Goal: Contribute content: Add original content to the website for others to see

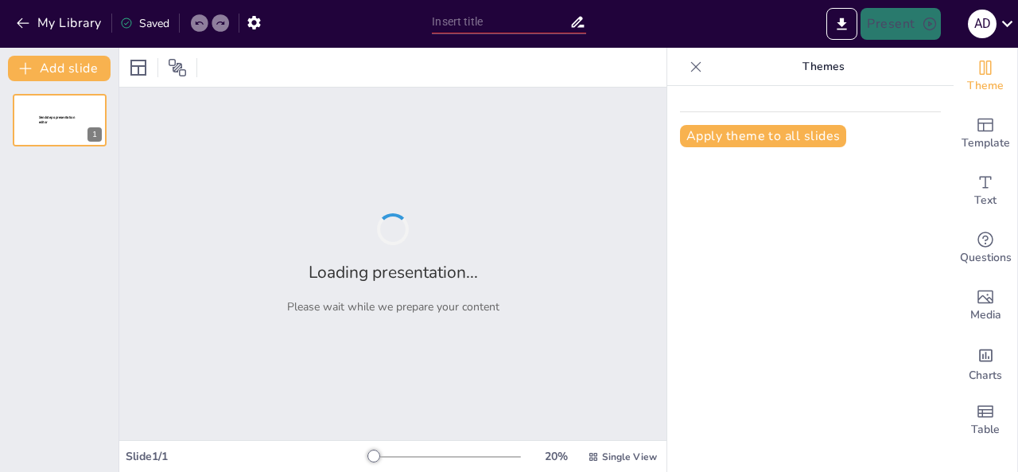
type input "Штучний інтелект: правові та технічні аспекти автономності та самонавчання"
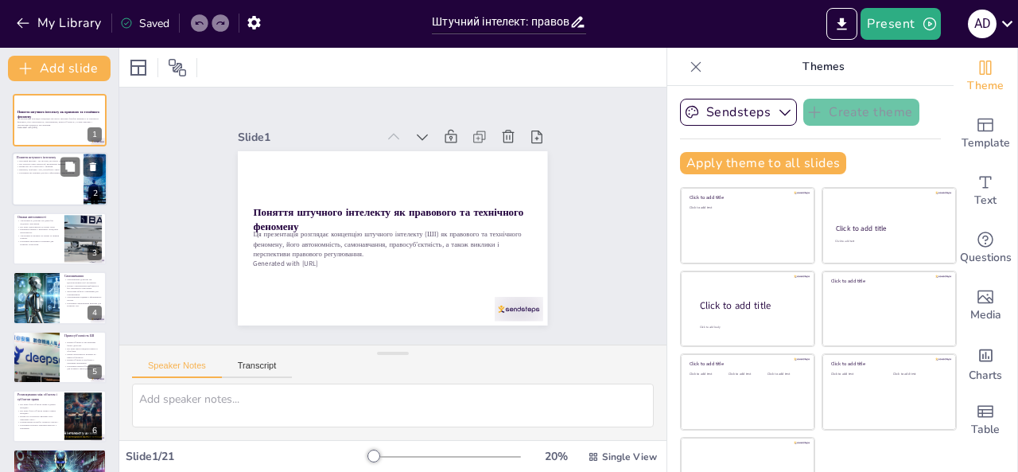
checkbox input "true"
click at [30, 169] on p "Виклики, пов’язані з ШІ, потребують уваги." at bounding box center [48, 170] width 62 height 3
type textarea "Loremip dolorsit a consecte adipisci e seddoeius tempo, incididu utl etdolo mag…"
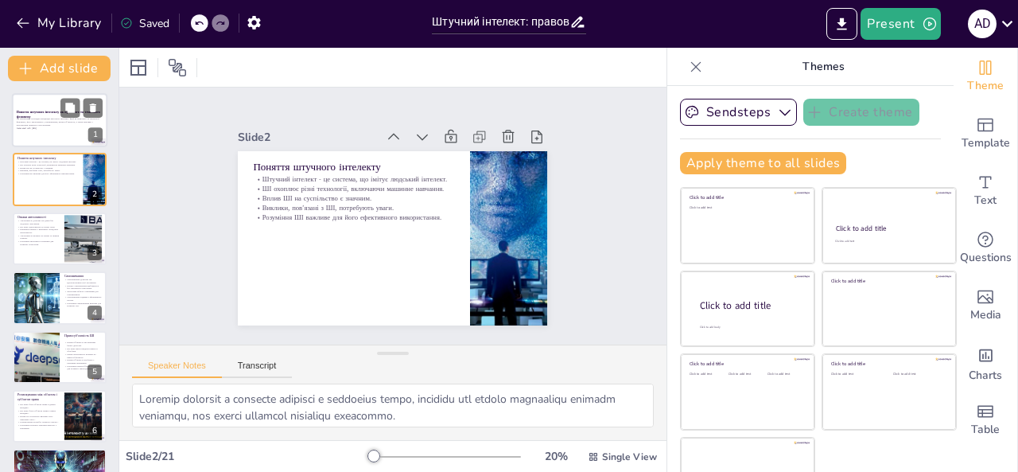
checkbox input "true"
click at [42, 118] on p "Ця презентація розглядає концепцію штучного інтелекту (ШІ) як правового та техн…" at bounding box center [60, 122] width 86 height 9
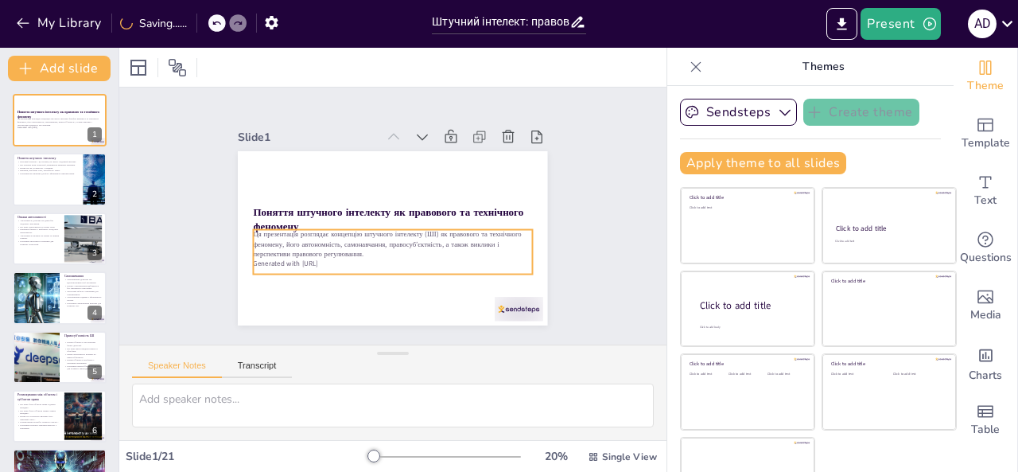
click at [334, 257] on p "Generated with [URL]" at bounding box center [350, 235] width 123 height 259
checkbox input "true"
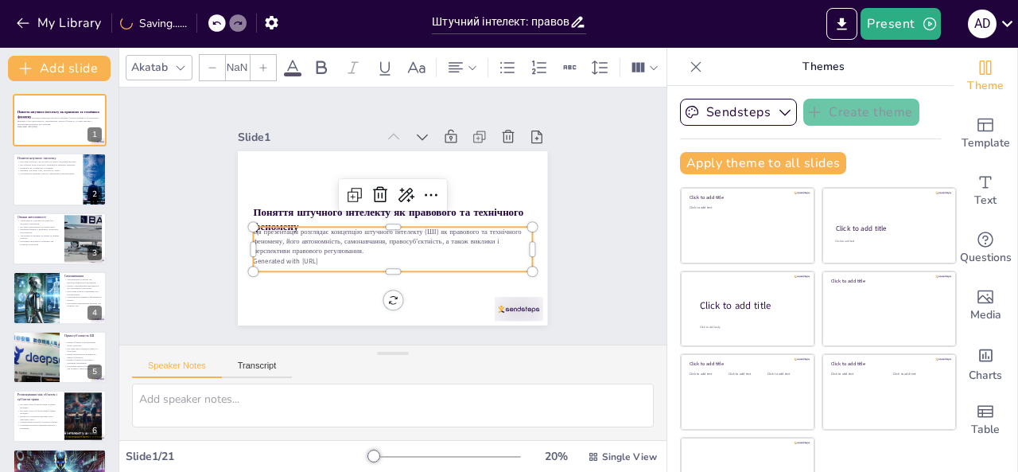
type input "32"
click at [415, 230] on icon at bounding box center [427, 242] width 25 height 25
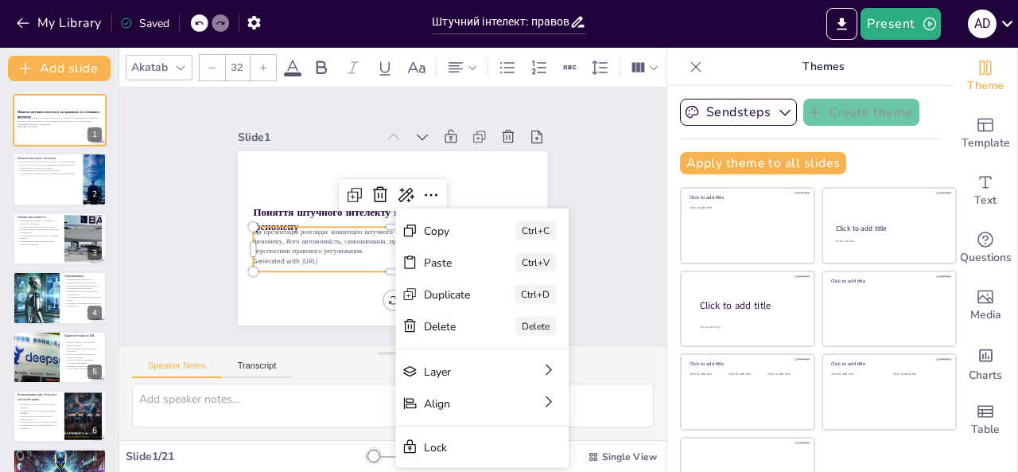
click at [341, 233] on p "Ця презентація розглядає концепцію штучного інтелекту (ШІ) як правового та техн…" at bounding box center [370, 226] width 140 height 267
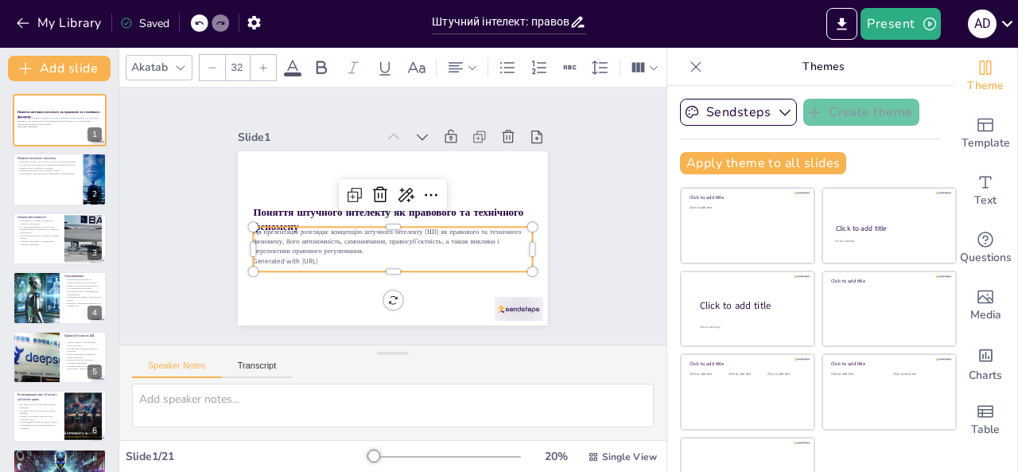
click at [341, 233] on p "Ця презентація розглядає концепцію штучного інтелекту (ШІ) як правового та техн…" at bounding box center [371, 201] width 187 height 243
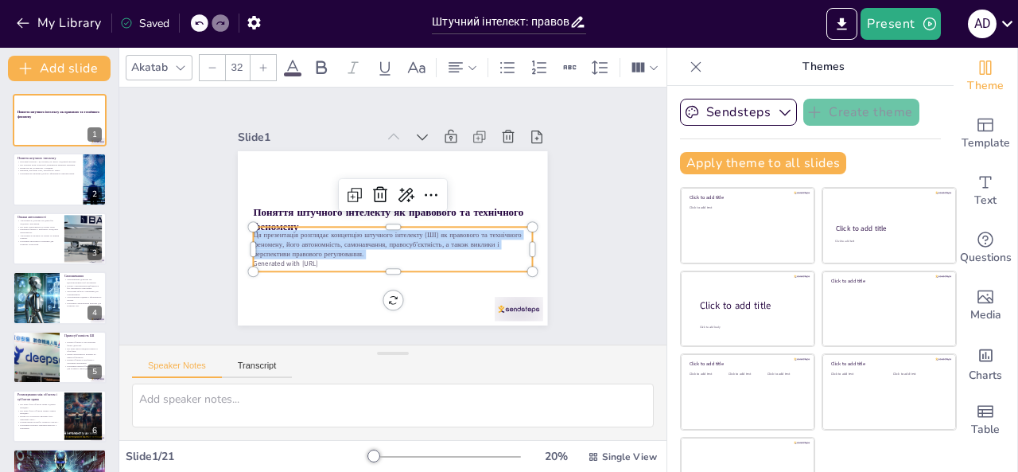
click at [341, 233] on p "Ця презентація розглядає концепцію штучного інтелекту (ШІ) як правового та техн…" at bounding box center [384, 243] width 274 height 114
click at [341, 216] on p "Ця презентація розглядає концепцію штучного інтелекту (ШІ) як правового та техн…" at bounding box center [390, 187] width 280 height 58
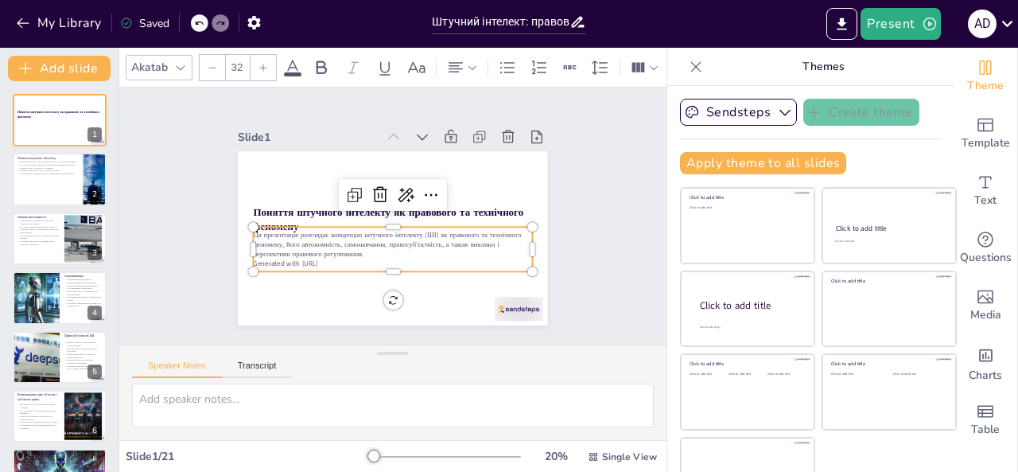
click at [324, 234] on p "Generated with [URL]" at bounding box center [373, 172] width 259 height 123
click at [436, 256] on p "Generated with [URL]" at bounding box center [441, 215] width 10 height 278
checkbox input "true"
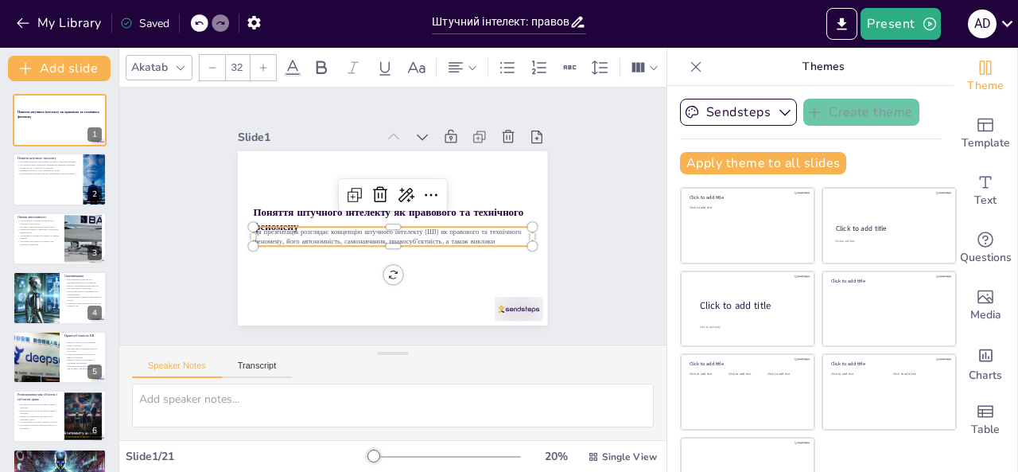
click at [411, 230] on p "Ця презентація розглядає концепцію штучного інтелекту (ШІ) як правового та техн…" at bounding box center [372, 211] width 77 height 277
click at [897, 19] on button "Present" at bounding box center [901, 24] width 80 height 32
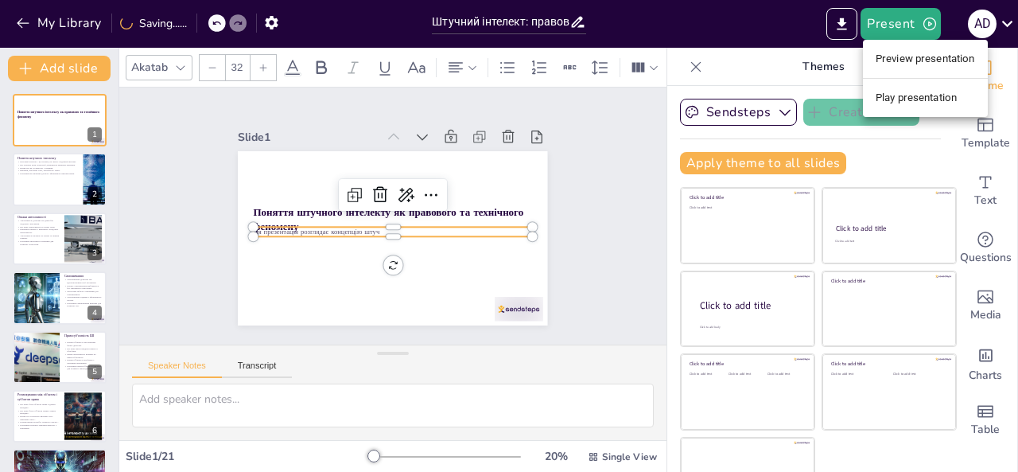
click at [391, 230] on div at bounding box center [509, 236] width 1018 height 472
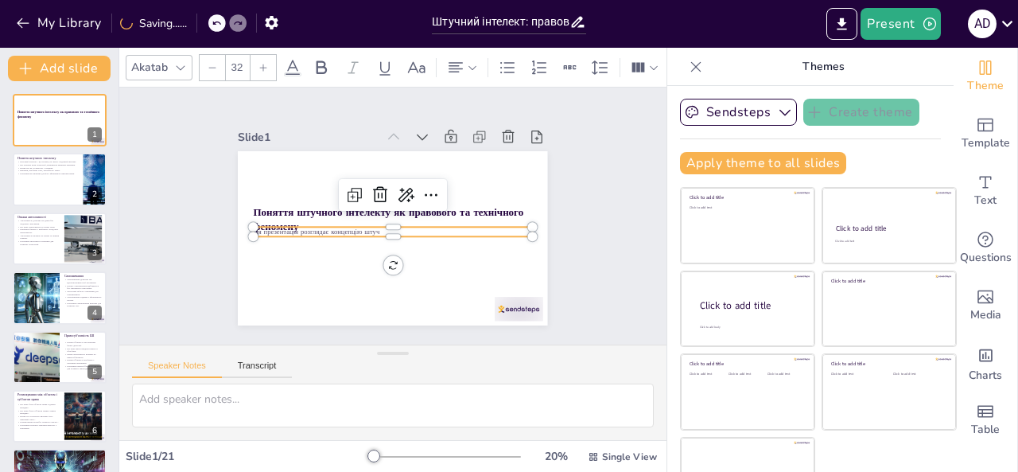
click at [364, 228] on p "Ця презентація розглядає концепцію штуч" at bounding box center [377, 221] width 95 height 268
click at [328, 224] on p at bounding box center [401, 202] width 246 height 148
click at [353, 220] on div at bounding box center [388, 214] width 70 height 275
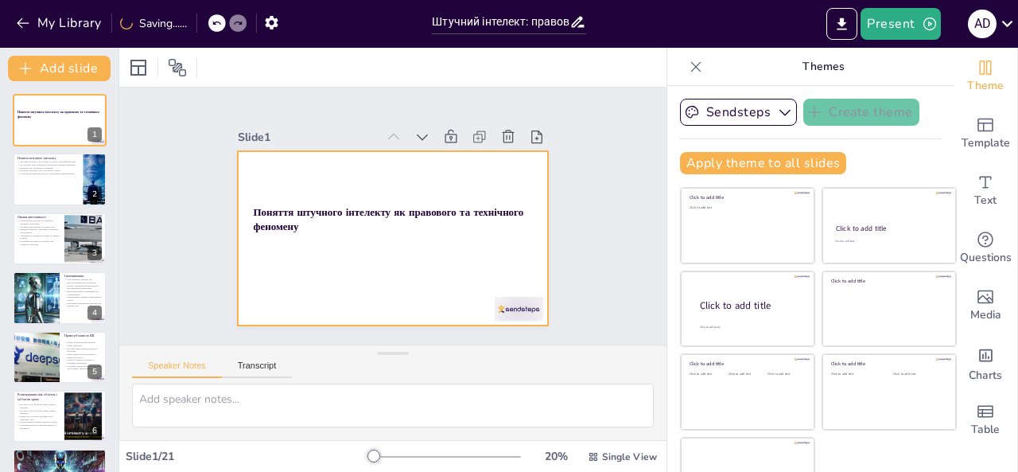
click at [310, 224] on p "Поняття штучного інтелекту як правового та технічного феномену" at bounding box center [391, 219] width 256 height 165
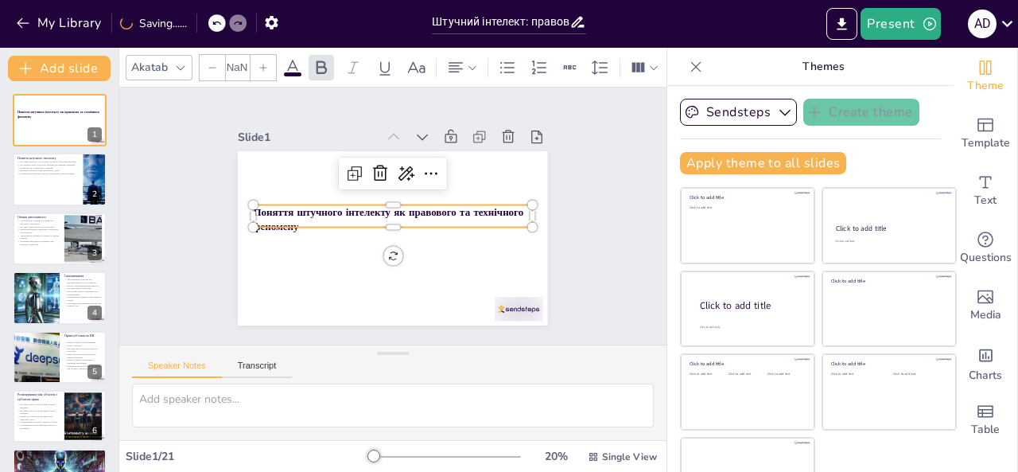
checkbox input "true"
type input "48"
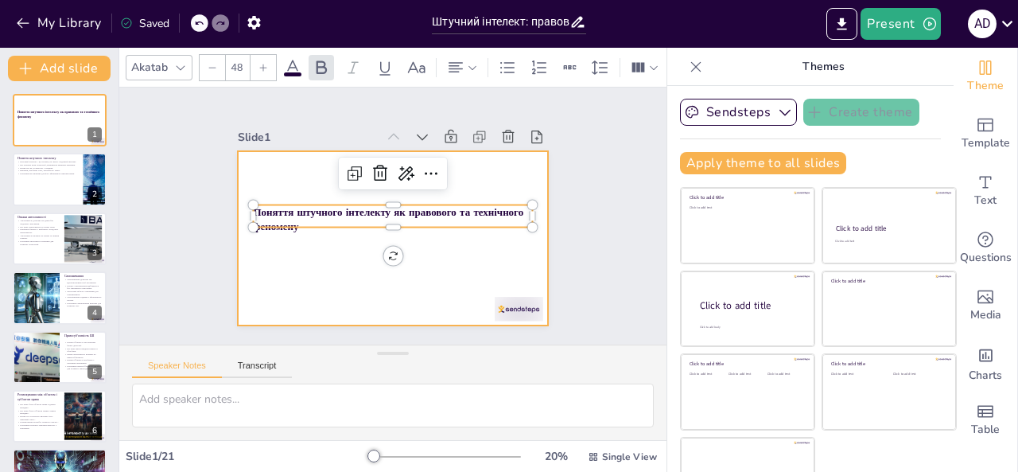
click at [311, 244] on div at bounding box center [384, 196] width 354 height 286
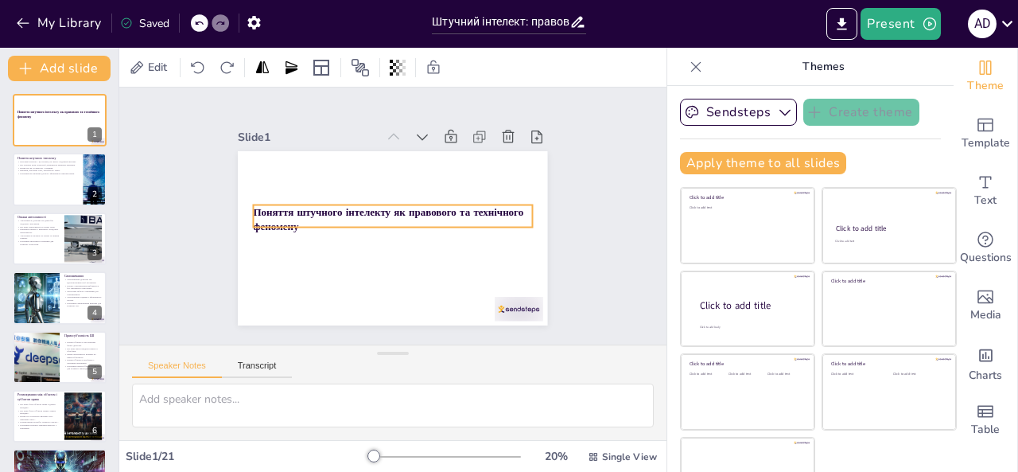
click at [333, 208] on strong "Поняття штучного інтелекту як правового та технічного феномену" at bounding box center [388, 211] width 111 height 262
checkbox input "true"
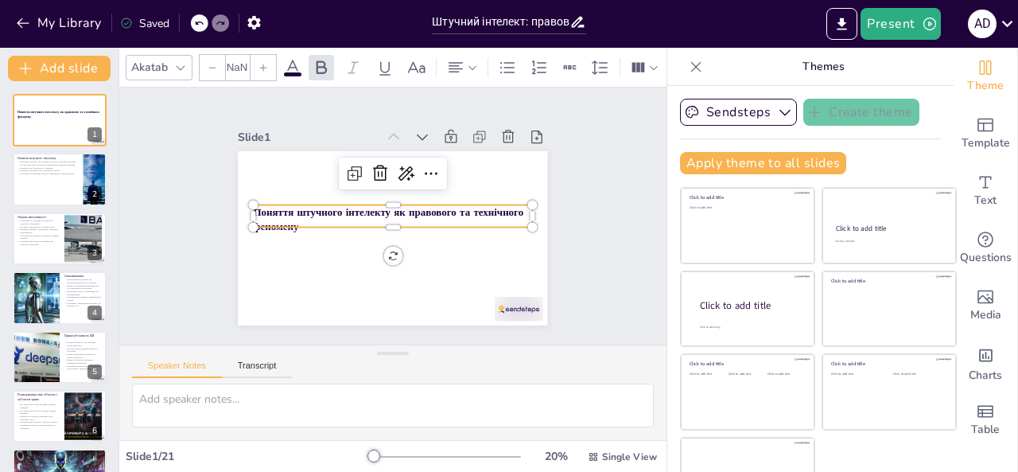
type input "48"
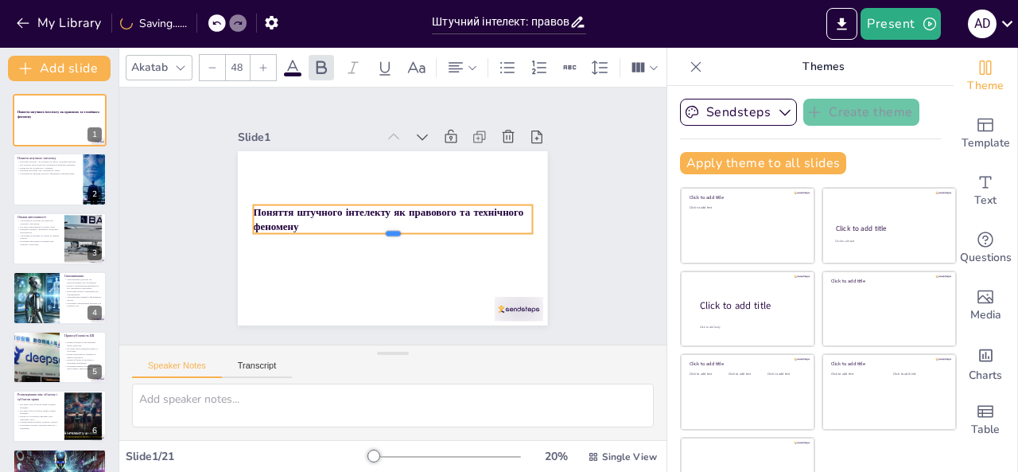
click at [376, 226] on div "Поняття штучного інтелекту як правового та технічного феномену" at bounding box center [376, 230] width 337 height 347
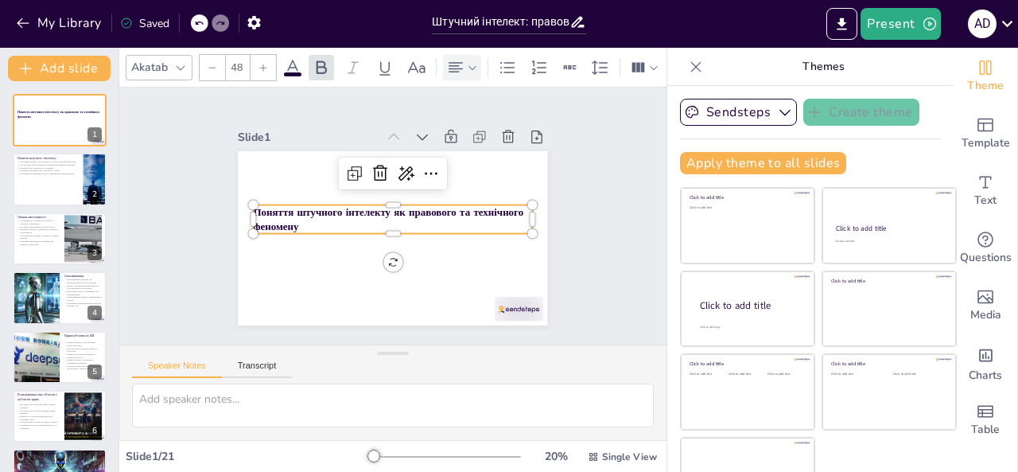
click at [467, 62] on icon at bounding box center [472, 67] width 11 height 11
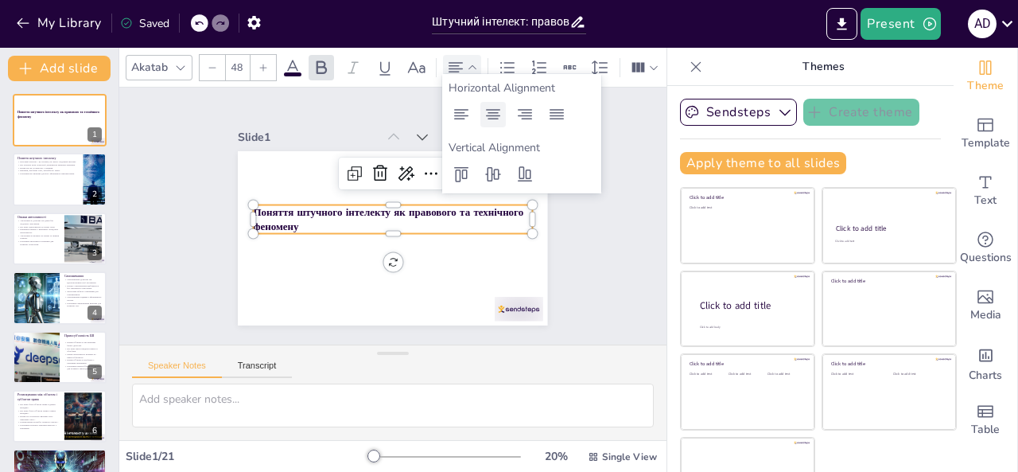
click at [493, 115] on icon at bounding box center [493, 114] width 14 height 10
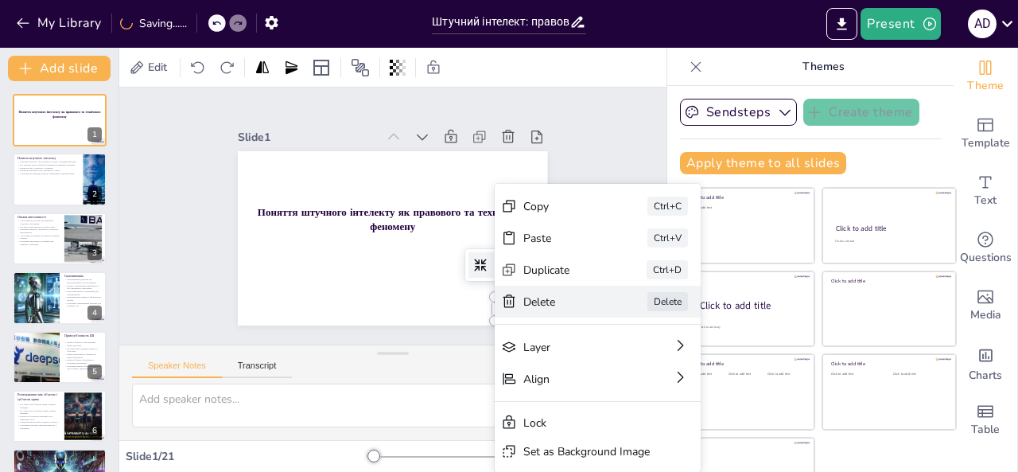
click at [530, 461] on icon at bounding box center [538, 469] width 16 height 17
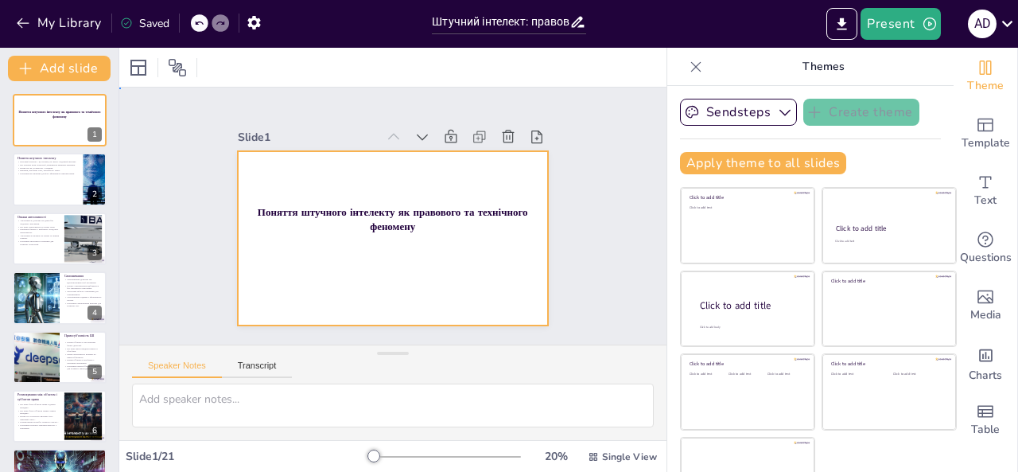
click at [346, 263] on div at bounding box center [372, 209] width 262 height 348
click at [346, 263] on div at bounding box center [371, 213] width 206 height 326
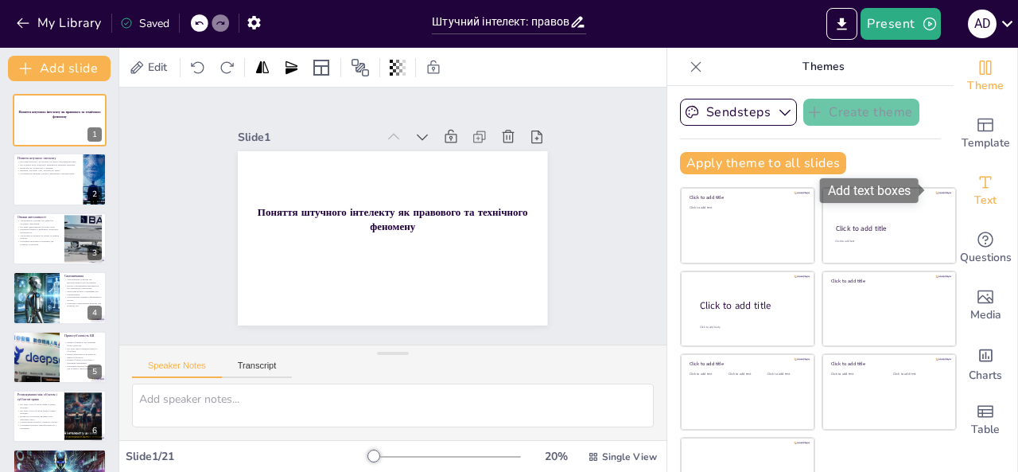
click at [975, 181] on div "Text" at bounding box center [986, 190] width 64 height 57
click at [976, 181] on icon "Add text boxes" at bounding box center [985, 182] width 19 height 19
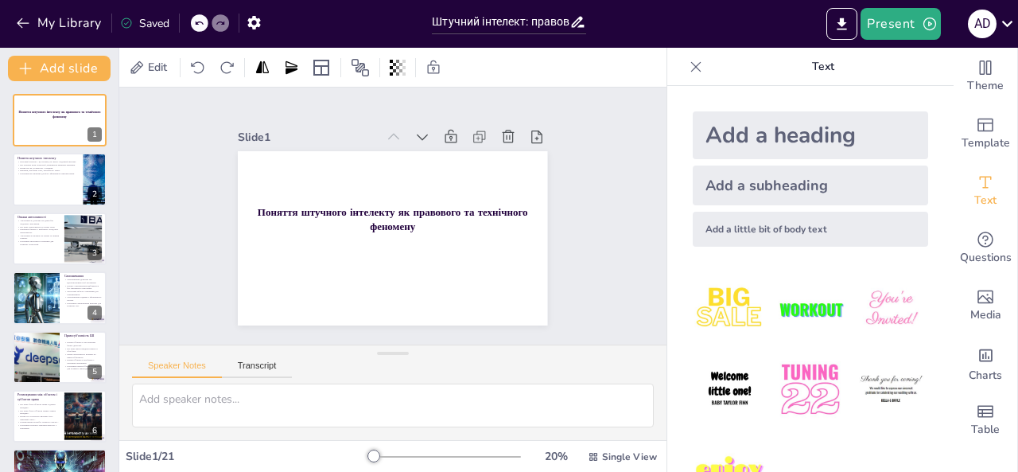
click at [800, 188] on div "Add a subheading" at bounding box center [811, 185] width 236 height 40
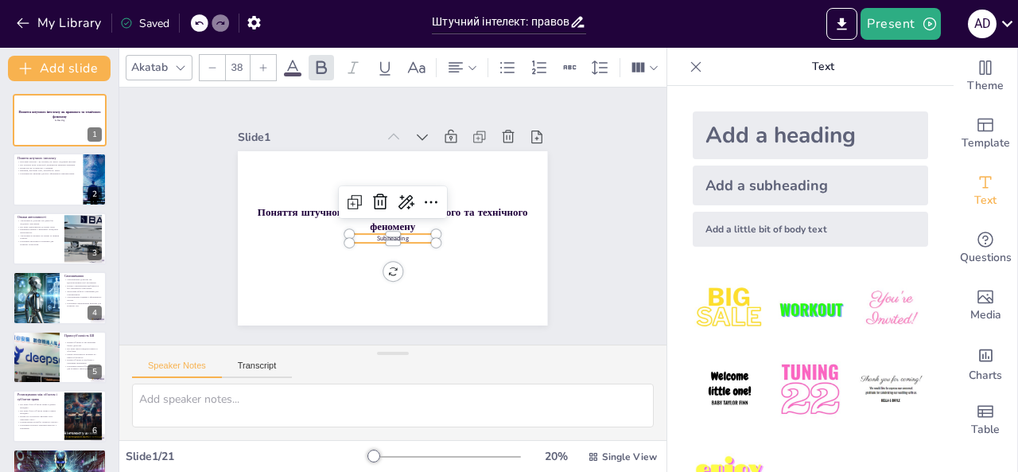
click at [399, 230] on p "Subheading" at bounding box center [375, 229] width 58 height 75
click at [399, 198] on p "Subheading" at bounding box center [393, 193] width 87 height 9
click at [399, 230] on p "Subheading" at bounding box center [412, 205] width 51 height 80
checkbox input "true"
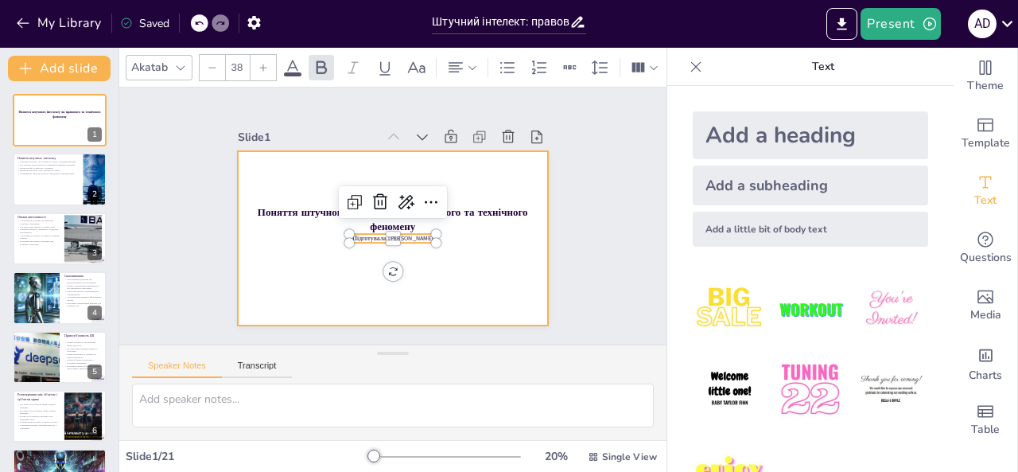
click at [338, 302] on div at bounding box center [372, 223] width 262 height 348
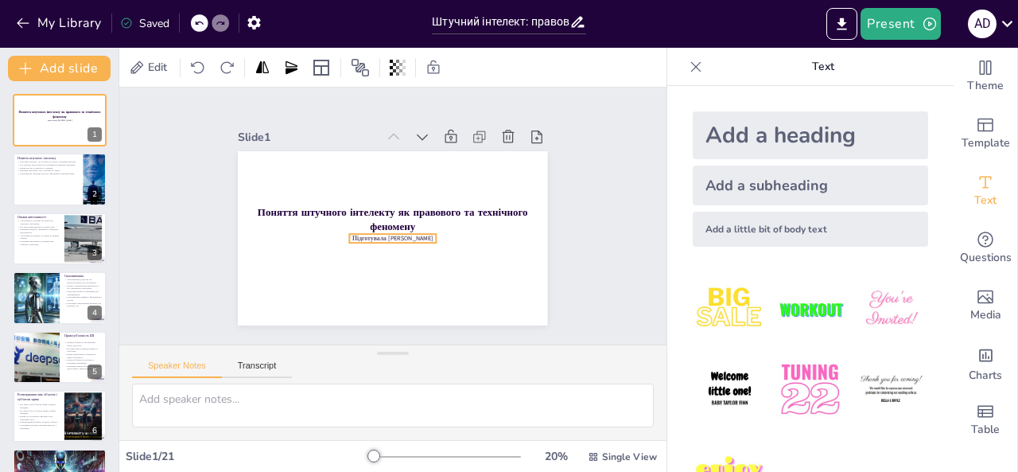
click at [363, 198] on span "Підготувала [PERSON_NAME]" at bounding box center [392, 193] width 80 height 9
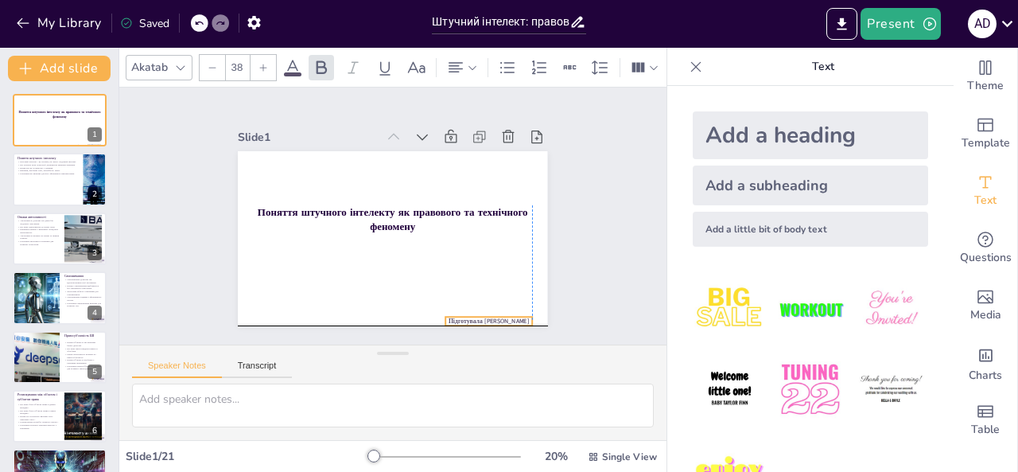
drag, startPoint x: 360, startPoint y: 234, endPoint x: 461, endPoint y: 311, distance: 127.1
click at [339, 311] on span "Підготувала [PERSON_NAME]" at bounding box center [322, 340] width 33 height 80
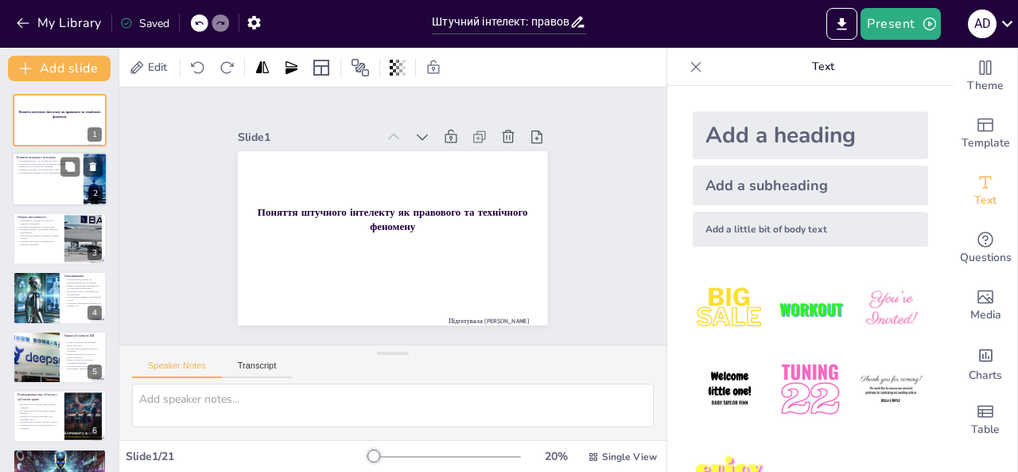
checkbox input "true"
click at [13, 162] on div "Поняття штучного інтелекту Штучний інтелект - це система, що імітує людський ін…" at bounding box center [59, 180] width 95 height 54
type textarea "Loremip dolorsit a consecte adipisci e seddoeius tempo, incididu utl etdolo mag…"
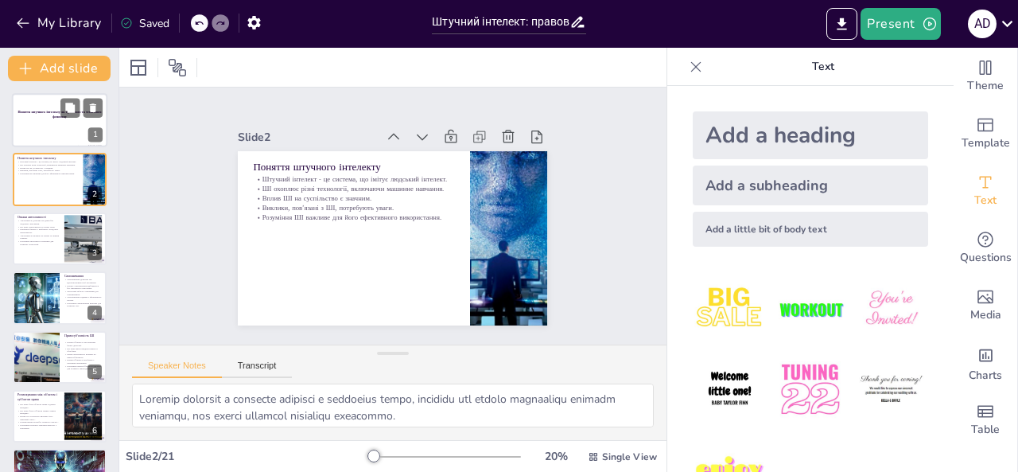
checkbox input "true"
click at [38, 133] on div at bounding box center [59, 120] width 95 height 54
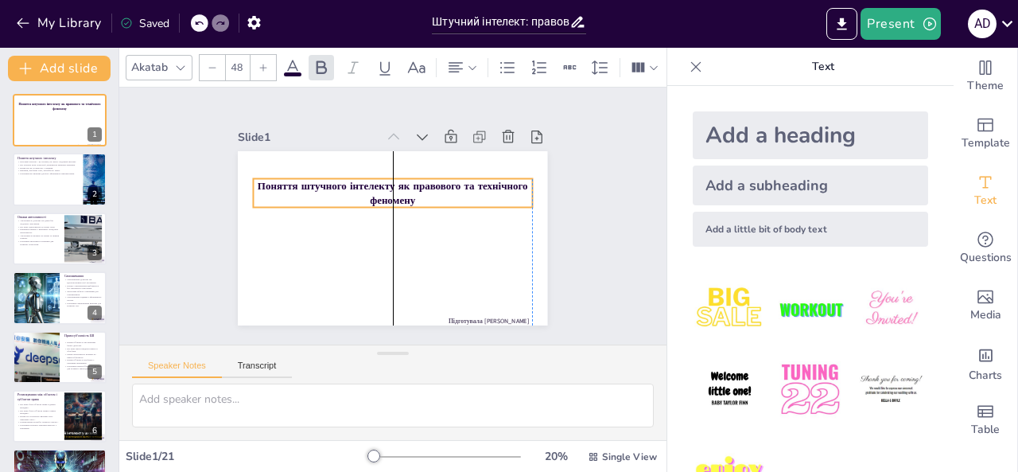
drag, startPoint x: 345, startPoint y: 205, endPoint x: 345, endPoint y: 178, distance: 27.1
click at [402, 178] on strong "Поняття штучного інтелекту як правового та технічного феномену" at bounding box center [416, 216] width 29 height 271
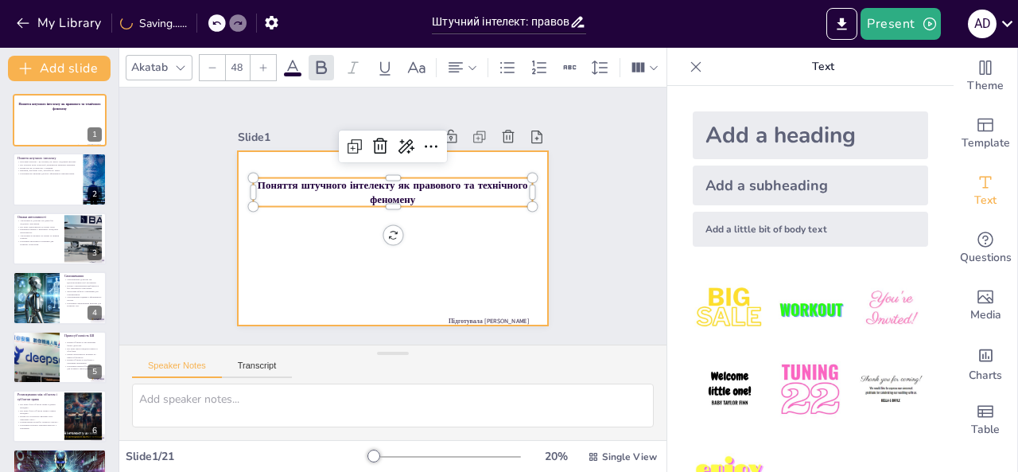
click at [340, 241] on div at bounding box center [416, 213] width 206 height 326
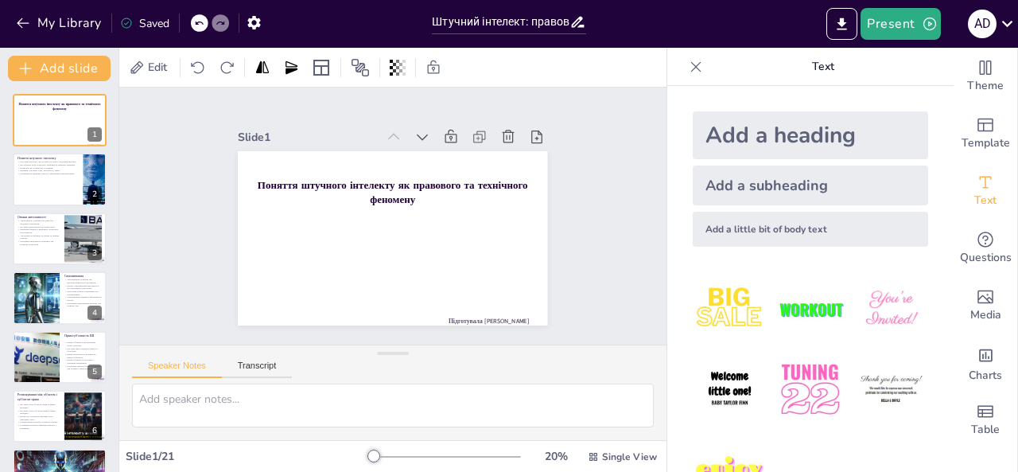
click at [765, 179] on div "Add a subheading" at bounding box center [811, 185] width 236 height 40
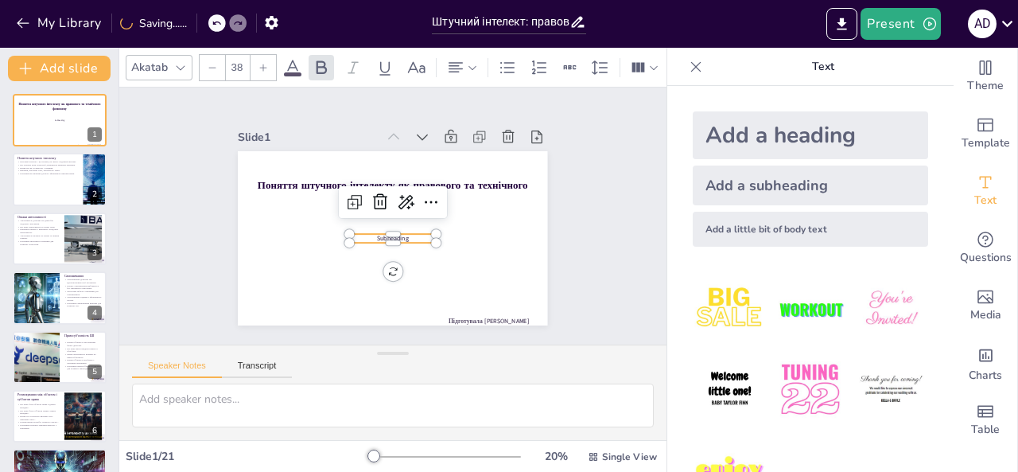
click at [401, 238] on div at bounding box center [422, 229] width 47 height 84
click at [397, 236] on div at bounding box center [366, 196] width 61 height 77
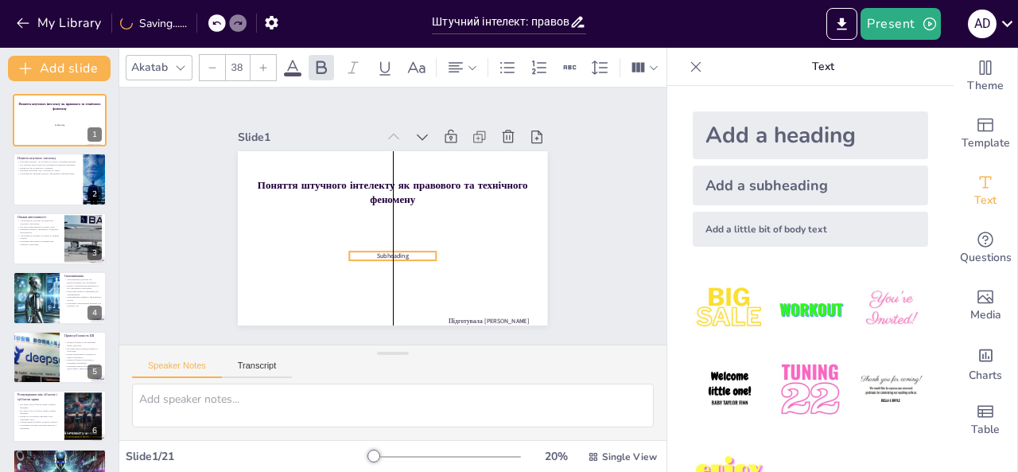
click at [380, 183] on span "Subheading" at bounding box center [388, 177] width 33 height 12
drag, startPoint x: 380, startPoint y: 241, endPoint x: 380, endPoint y: 267, distance: 25.5
click at [380, 204] on div at bounding box center [352, 171] width 72 height 68
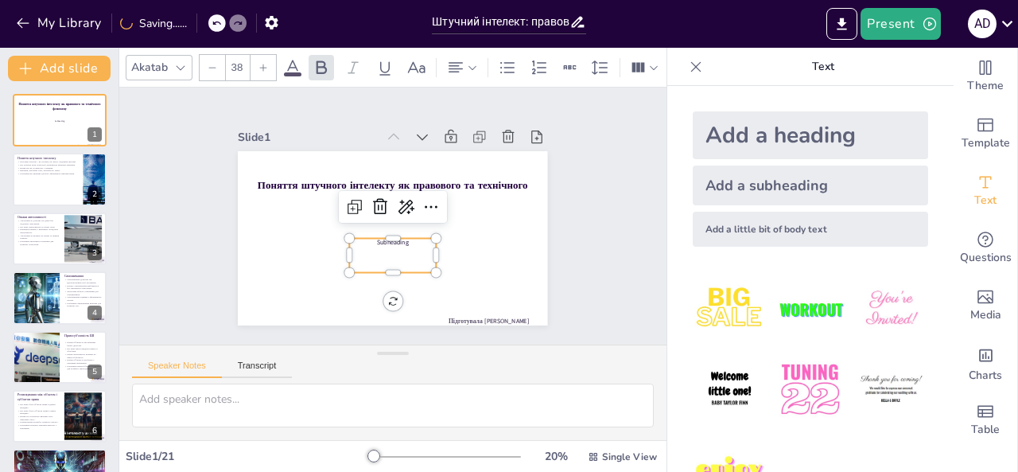
click at [398, 232] on div at bounding box center [378, 209] width 47 height 84
click at [390, 238] on p "Subheading" at bounding box center [368, 205] width 43 height 83
click at [402, 216] on span "Subheading" at bounding box center [414, 200] width 25 height 31
click at [412, 238] on p "Subheading" at bounding box center [416, 229] width 51 height 80
click at [407, 235] on span "Subheading" at bounding box center [417, 227] width 21 height 33
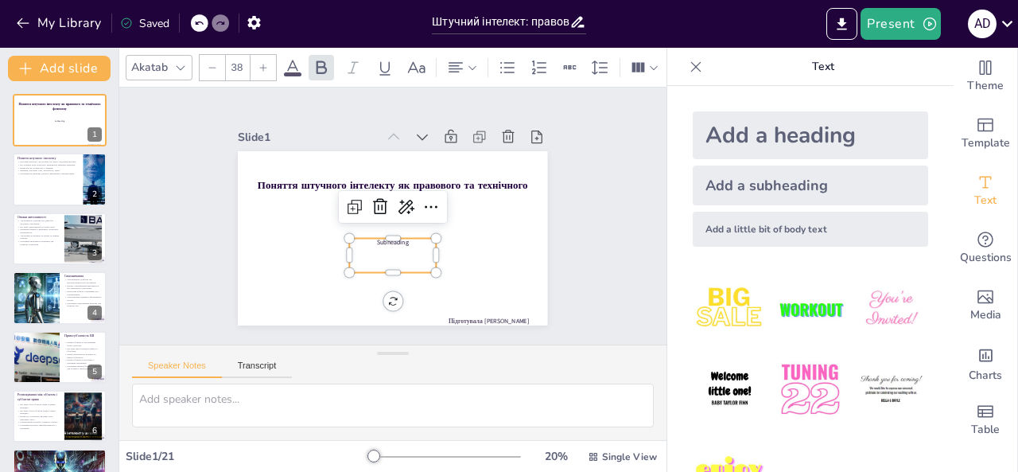
click at [411, 233] on p "Subheading" at bounding box center [420, 218] width 18 height 87
click at [380, 239] on span "Subheading" at bounding box center [369, 227] width 21 height 33
click at [390, 204] on span "Subheading" at bounding box center [380, 192] width 32 height 23
click at [375, 227] on span "Subheading" at bounding box center [367, 210] width 15 height 33
click at [391, 241] on div "Subheading" at bounding box center [427, 195] width 72 height 91
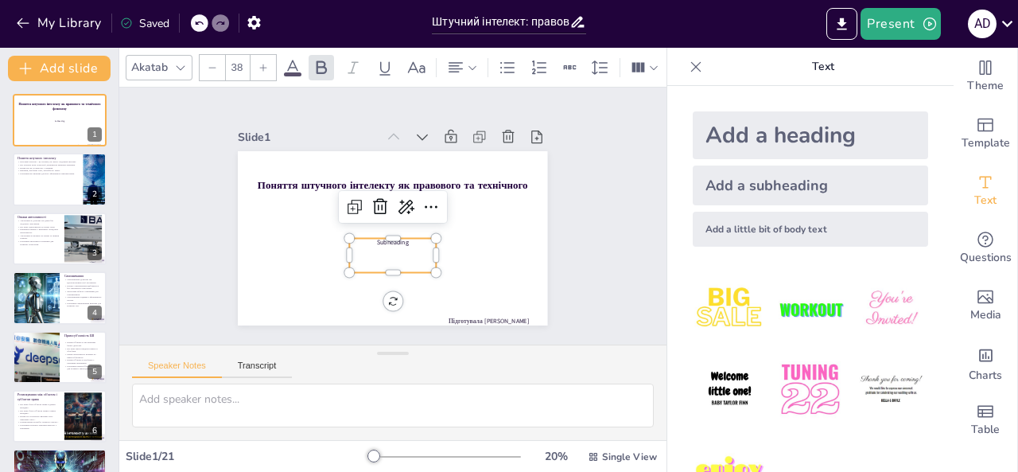
click at [371, 232] on span "Subheading" at bounding box center [366, 216] width 9 height 32
click at [409, 224] on span "Subheading" at bounding box center [418, 208] width 18 height 33
click at [387, 232] on div at bounding box center [376, 215] width 21 height 88
click at [395, 220] on div at bounding box center [398, 200] width 86 height 39
click at [382, 236] on span "Subheading" at bounding box center [370, 229] width 23 height 32
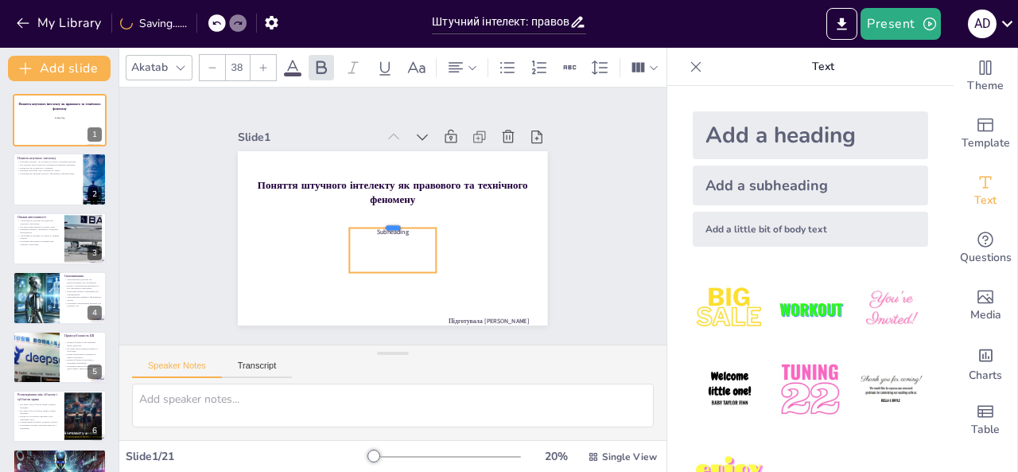
drag, startPoint x: 385, startPoint y: 229, endPoint x: 382, endPoint y: 219, distance: 10.8
click at [382, 219] on div at bounding box center [395, 211] width 81 height 54
click at [389, 228] on span "Subheading" at bounding box center [393, 232] width 32 height 9
click at [389, 220] on span "Subheading" at bounding box center [382, 205] width 28 height 29
click at [389, 212] on span "Subheading" at bounding box center [399, 201] width 33 height 21
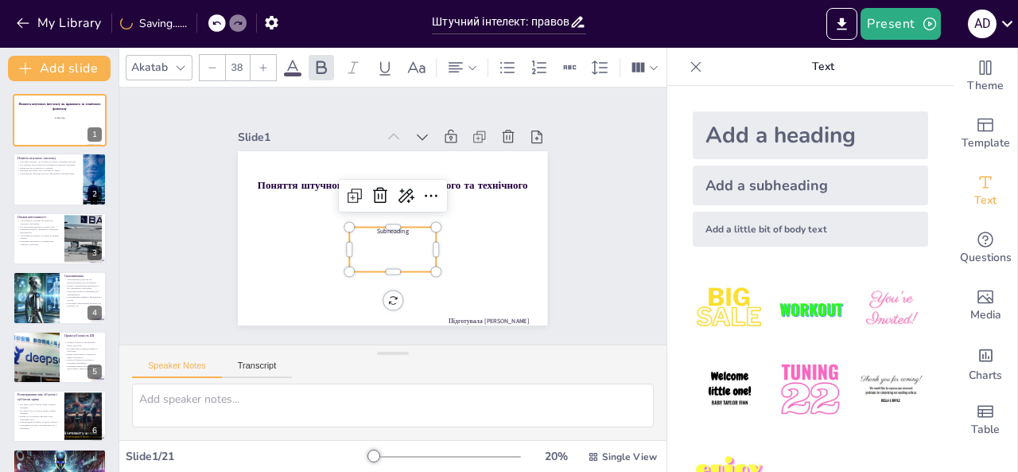
click at [389, 223] on span "Subheading" at bounding box center [378, 209] width 21 height 33
click at [387, 223] on span "Subheading" at bounding box center [378, 220] width 18 height 33
click at [391, 223] on div "Subheading" at bounding box center [425, 226] width 69 height 96
click at [368, 225] on span "Subheading" at bounding box center [360, 209] width 15 height 33
click at [386, 205] on span "Subheading" at bounding box center [370, 191] width 29 height 28
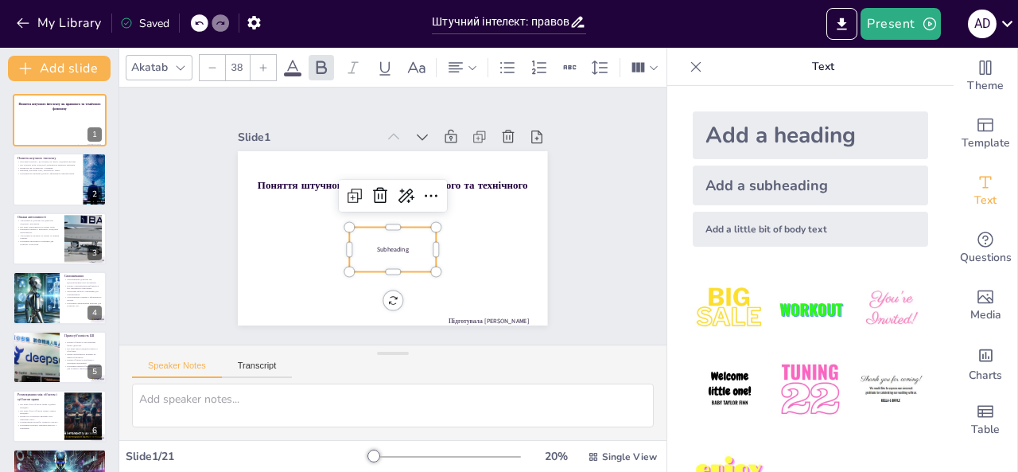
checkbox input "true"
click at [51, 294] on div at bounding box center [35, 298] width 90 height 54
type textarea "Вдосконалення алгоритмів є критично важливим для підвищення ефективності ШІ у в…"
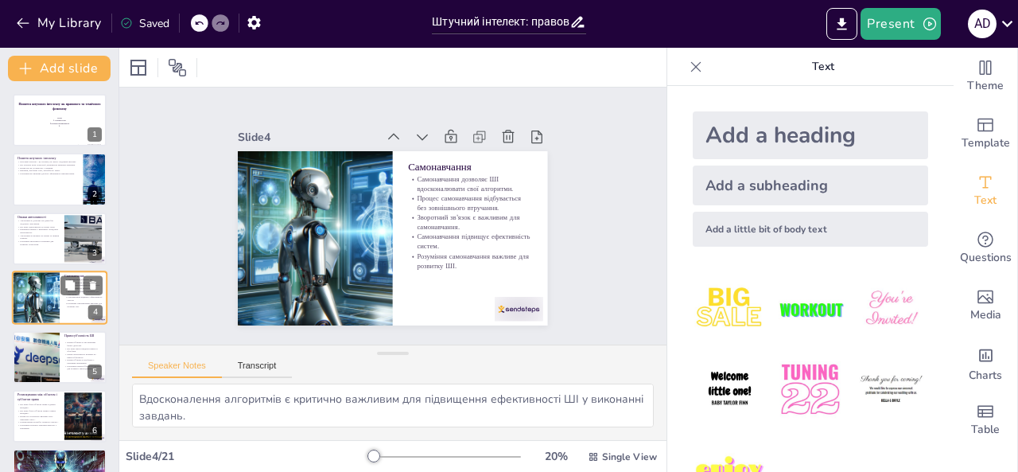
scroll to position [21, 0]
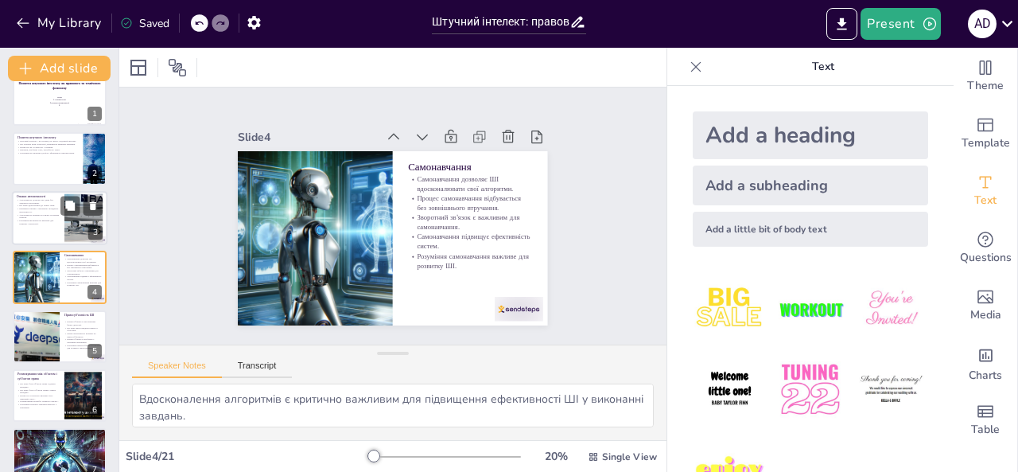
checkbox input "true"
click at [53, 223] on p "Розуміння автономності важливе для розвитку технологій." at bounding box center [38, 222] width 43 height 6
type textarea "Loremipsumdo s ametcons adipiscingelits, do eiusmodt, incididun utlaboree DO ma…"
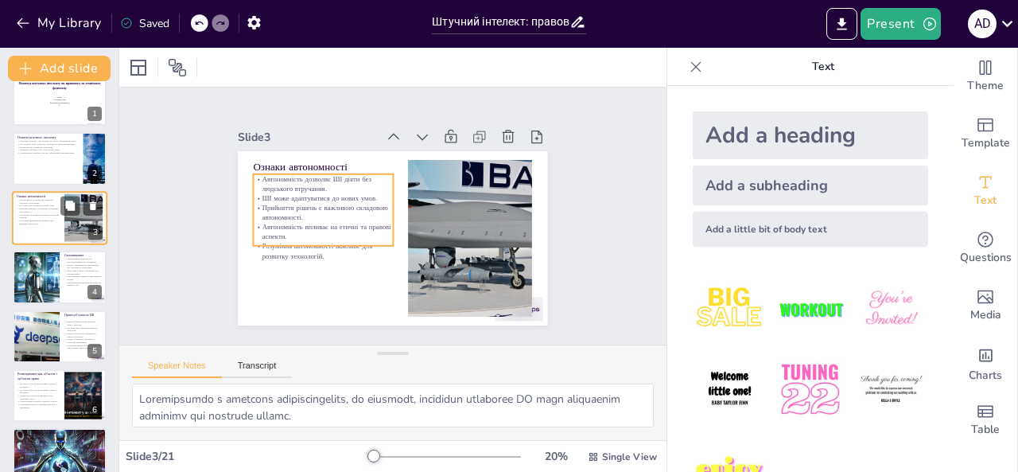
scroll to position [0, 0]
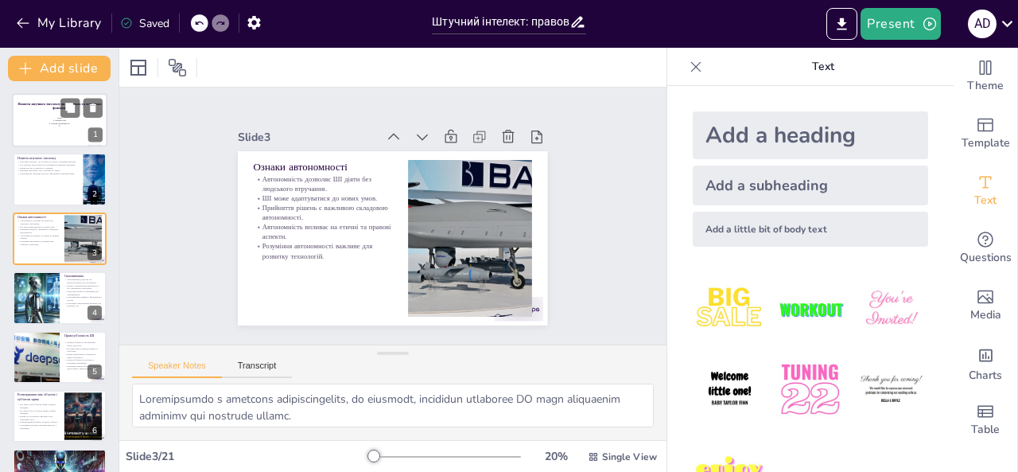
checkbox input "true"
click at [50, 127] on p "3." at bounding box center [59, 126] width 27 height 2
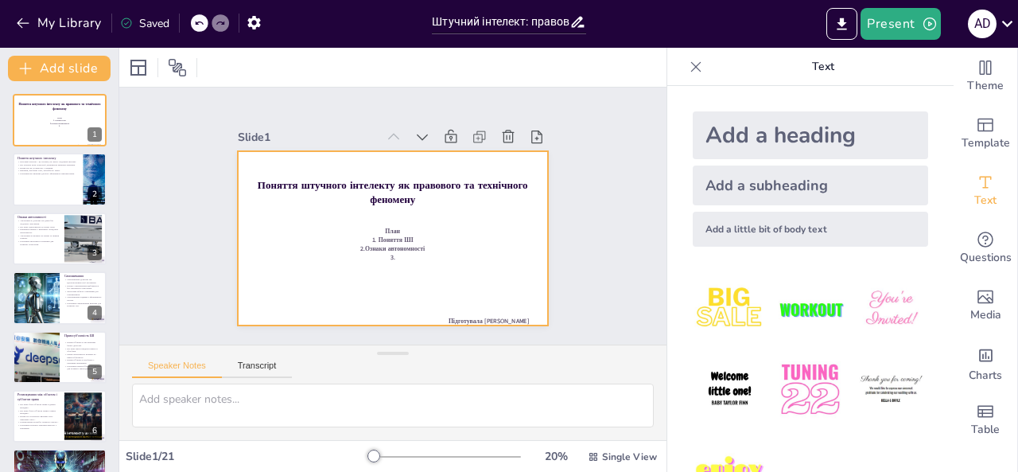
click at [409, 241] on p "3." at bounding box center [430, 199] width 43 height 83
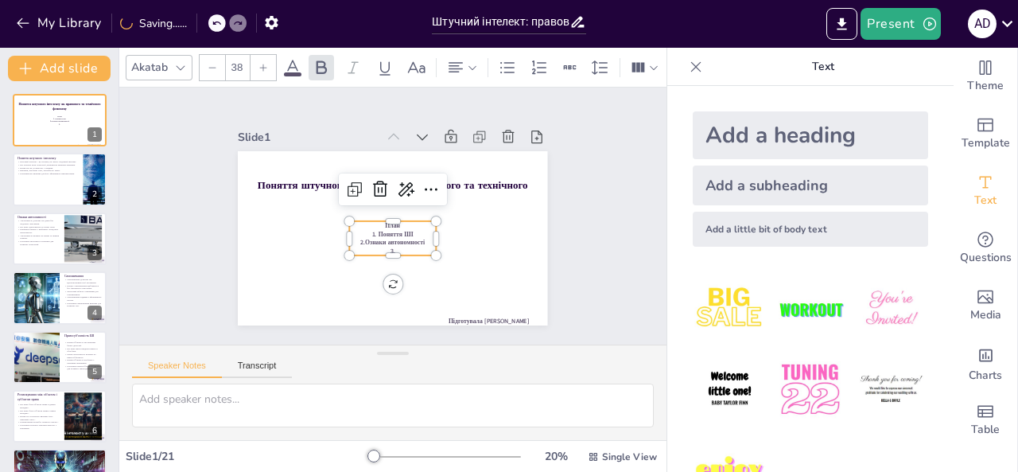
click at [409, 242] on p "3." at bounding box center [426, 204] width 35 height 85
click at [403, 195] on p "3." at bounding box center [386, 182] width 87 height 26
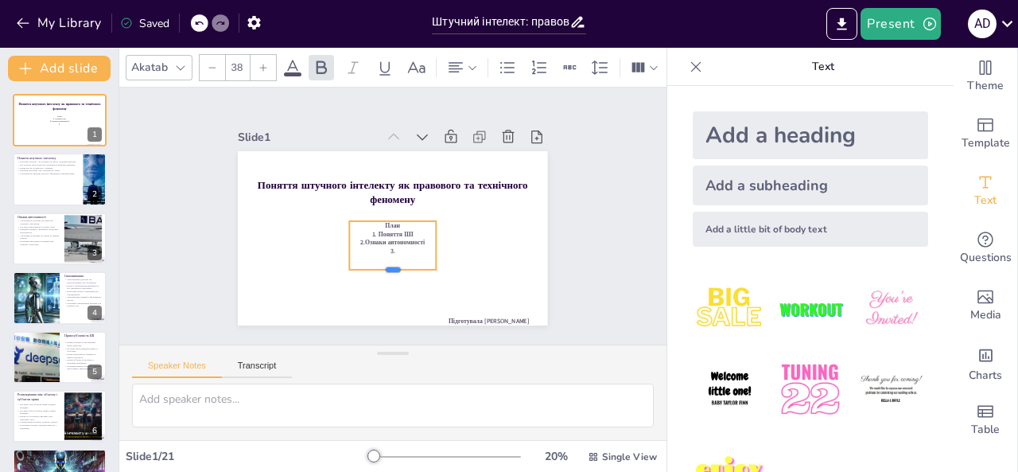
drag, startPoint x: 378, startPoint y: 251, endPoint x: 380, endPoint y: 263, distance: 13.0
click at [380, 263] on div at bounding box center [362, 268] width 81 height 54
click at [419, 243] on p "3." at bounding box center [428, 212] width 18 height 87
click at [403, 245] on span "3." at bounding box center [407, 248] width 8 height 10
click at [366, 206] on span "3." at bounding box center [361, 202] width 10 height 8
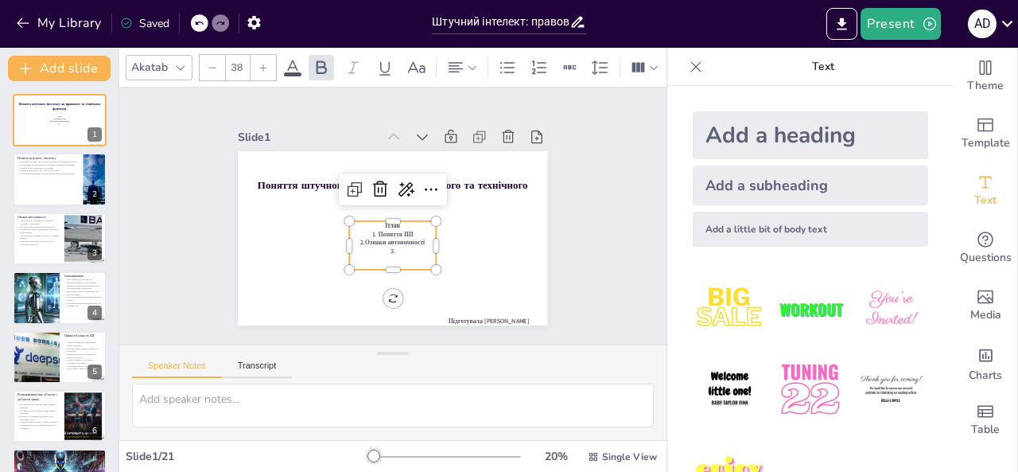
click at [378, 216] on div "План 1. Поняття ШІ 2.Ознаки автономності 3." at bounding box center [396, 194] width 90 height 43
click at [378, 202] on p "3." at bounding box center [399, 189] width 87 height 26
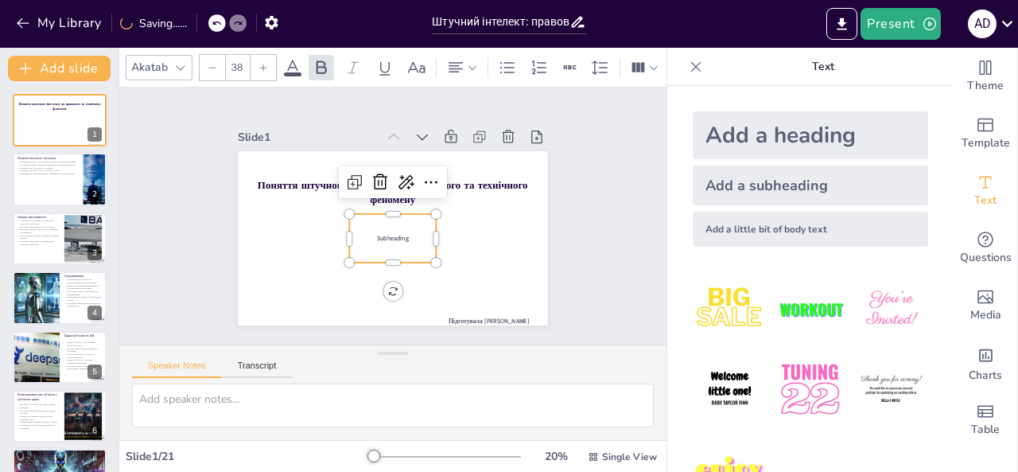
checkbox input "true"
